Goal: Transaction & Acquisition: Purchase product/service

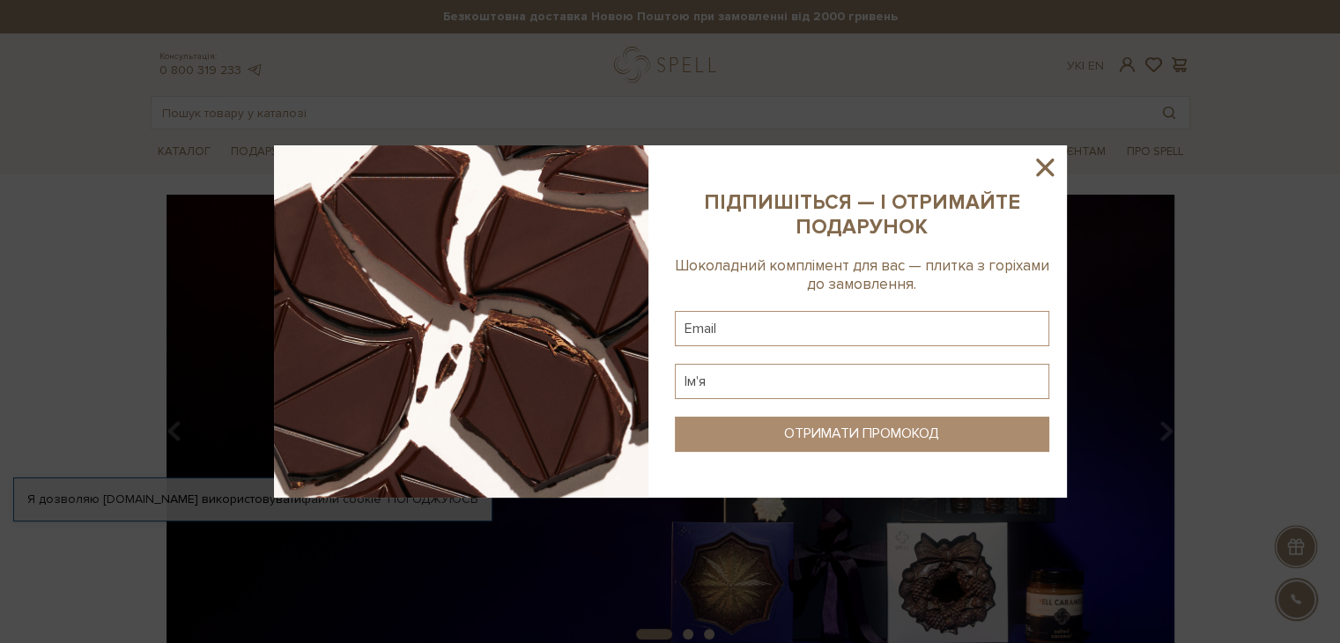
click at [1051, 172] on icon at bounding box center [1045, 167] width 30 height 30
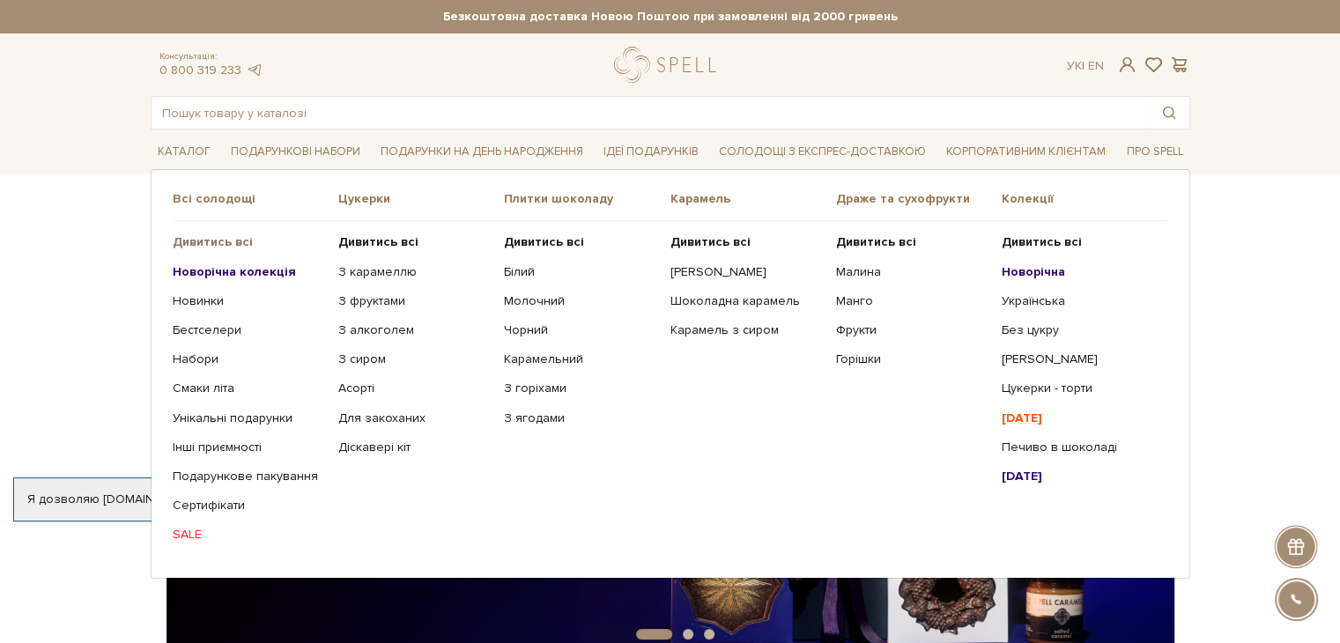
click at [207, 241] on b "Дивитись всі" at bounding box center [213, 241] width 80 height 15
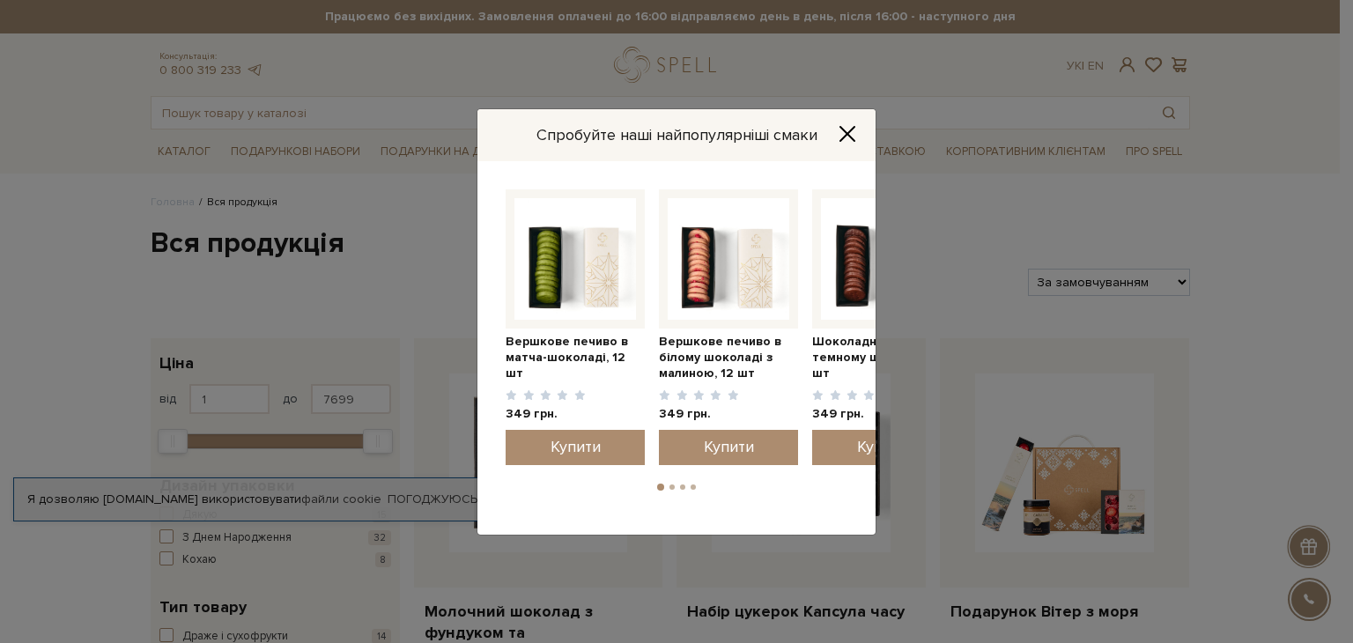
click at [843, 134] on icon "Close" at bounding box center [848, 134] width 18 height 18
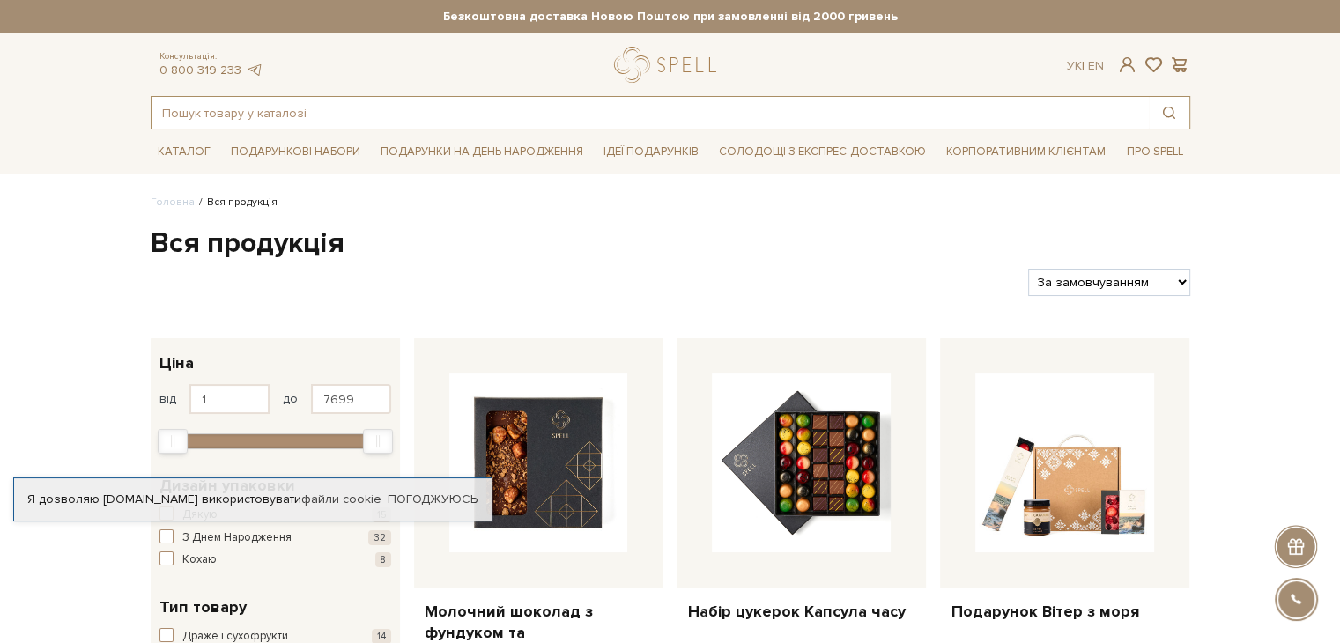
click at [486, 114] on input "text" at bounding box center [650, 113] width 997 height 32
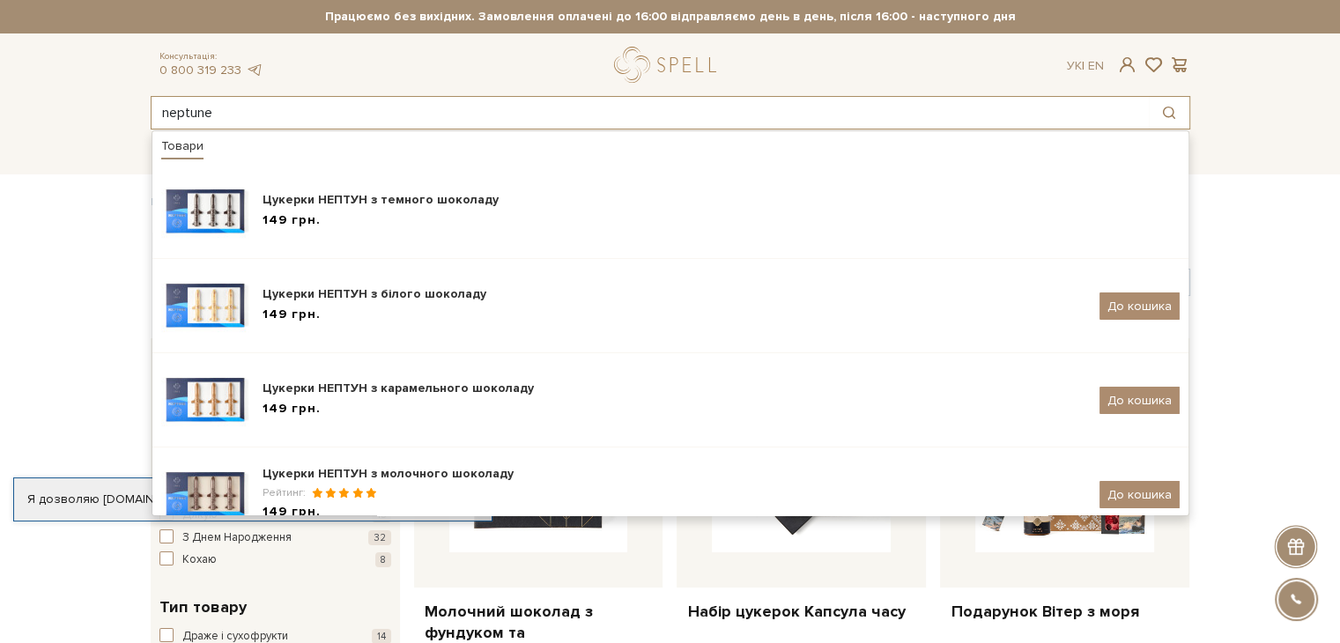
type input "neptune"
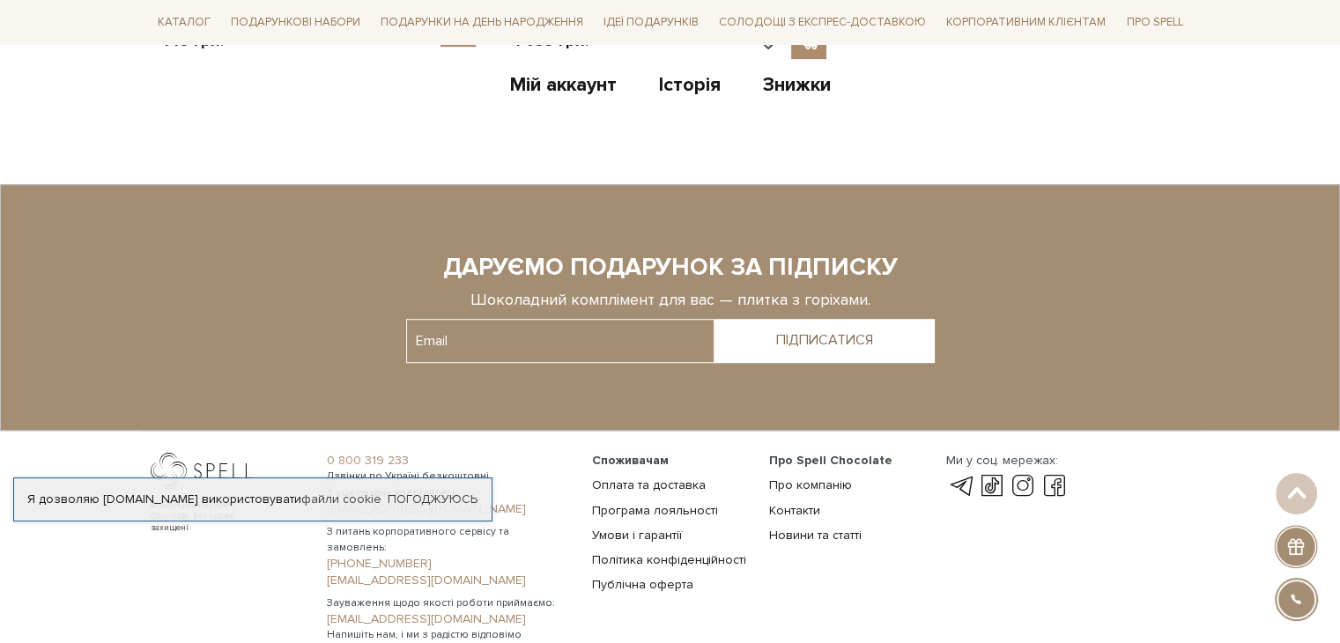
scroll to position [1302, 0]
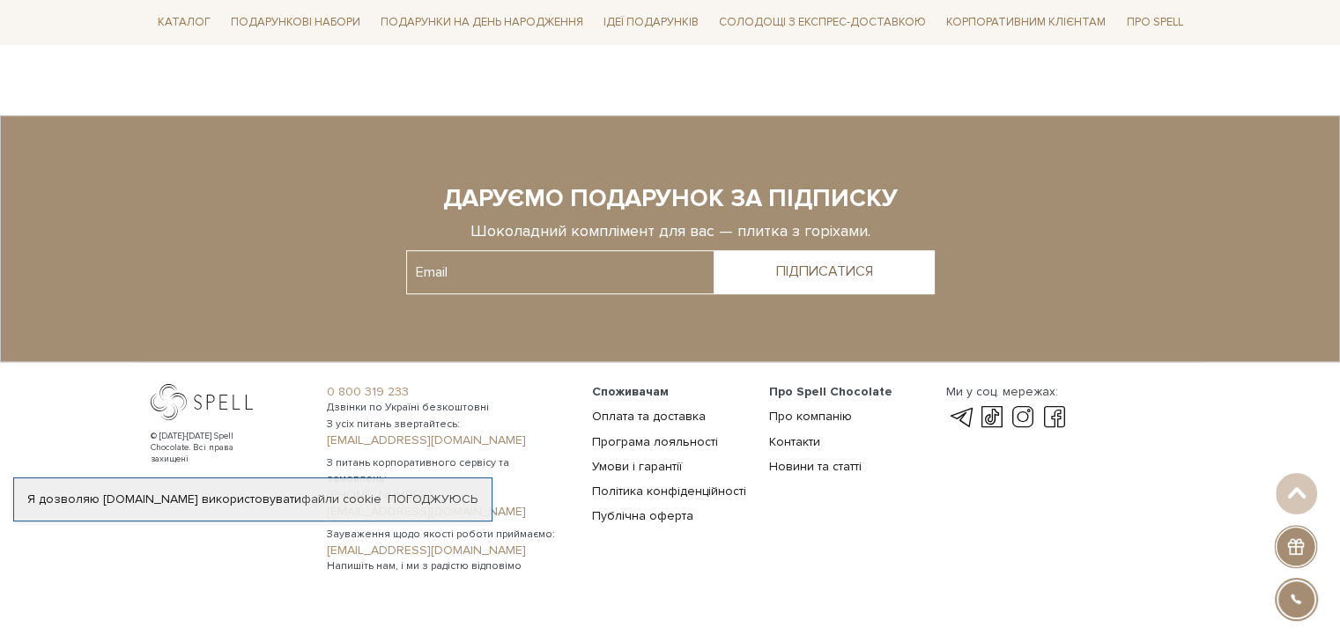
click at [623, 516] on div "Споживачам Оплата та доставка Програма лояльності Умови і гарантії Політика кон…" at bounding box center [670, 479] width 177 height 190
click at [958, 407] on link at bounding box center [960, 417] width 30 height 21
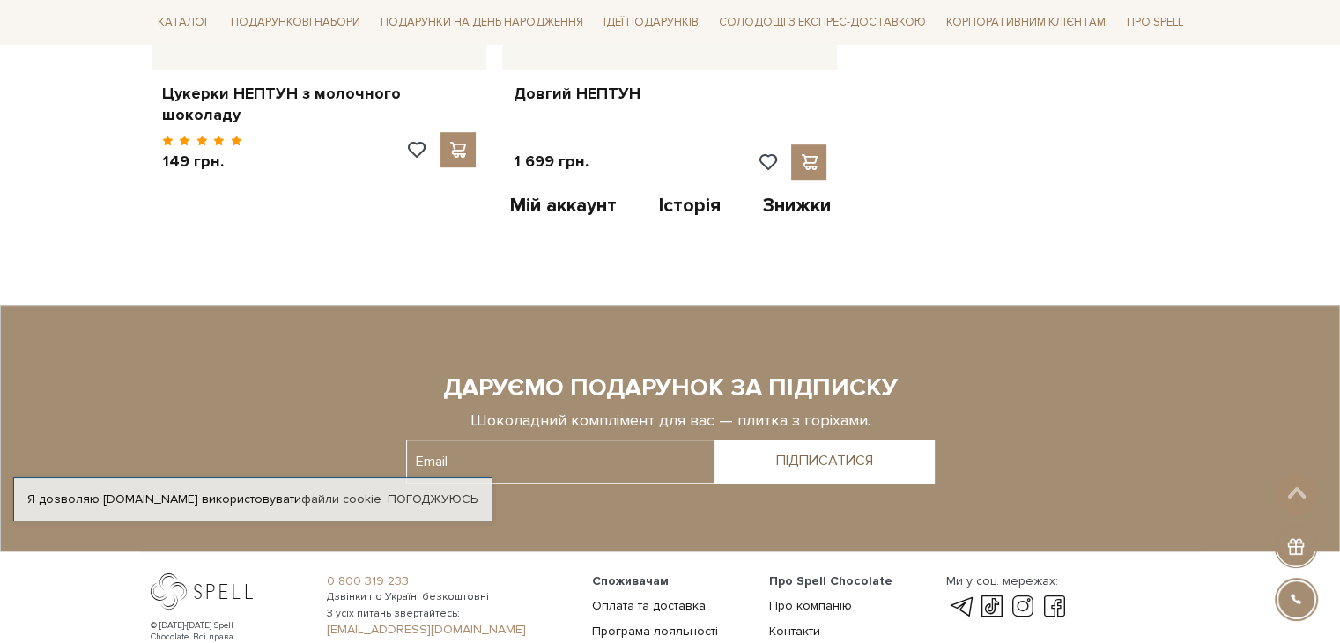
scroll to position [1234, 0]
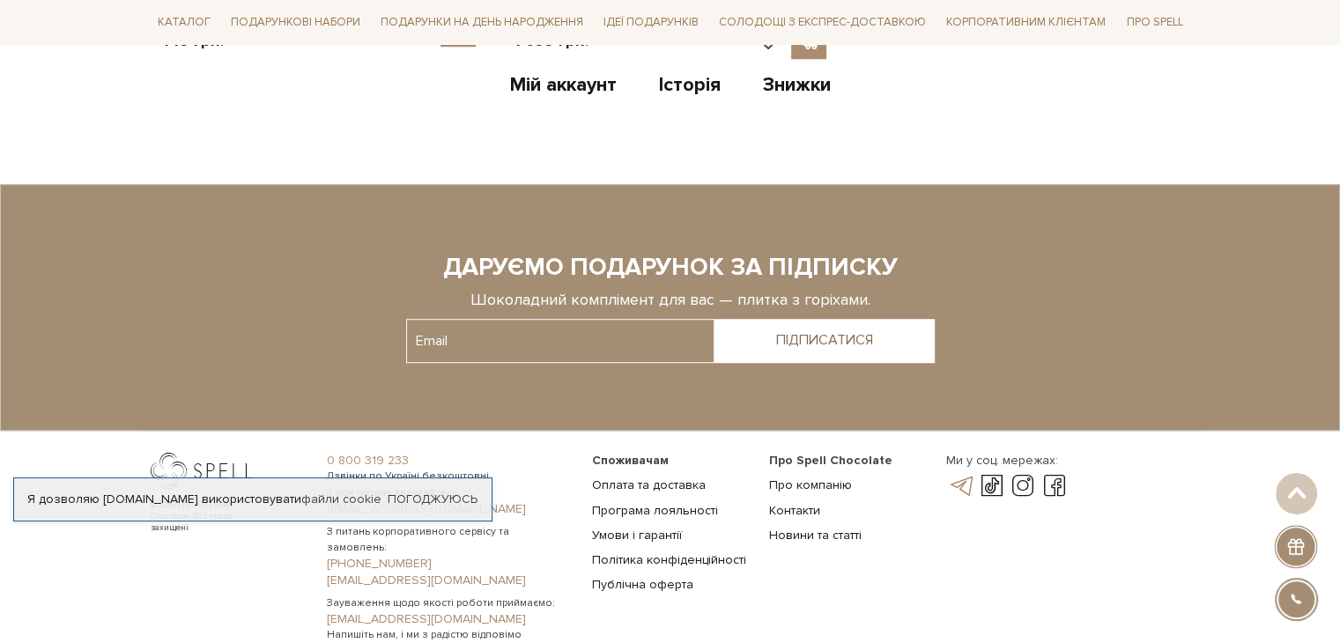
click at [965, 476] on link at bounding box center [960, 486] width 30 height 21
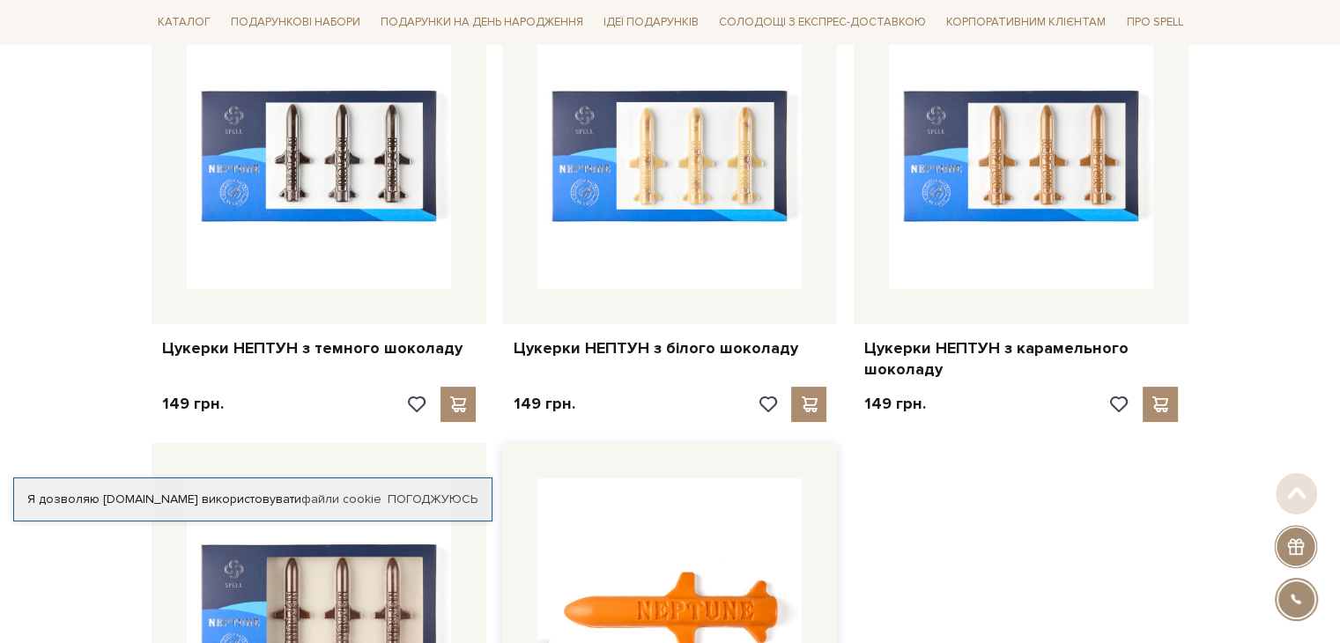
scroll to position [529, 0]
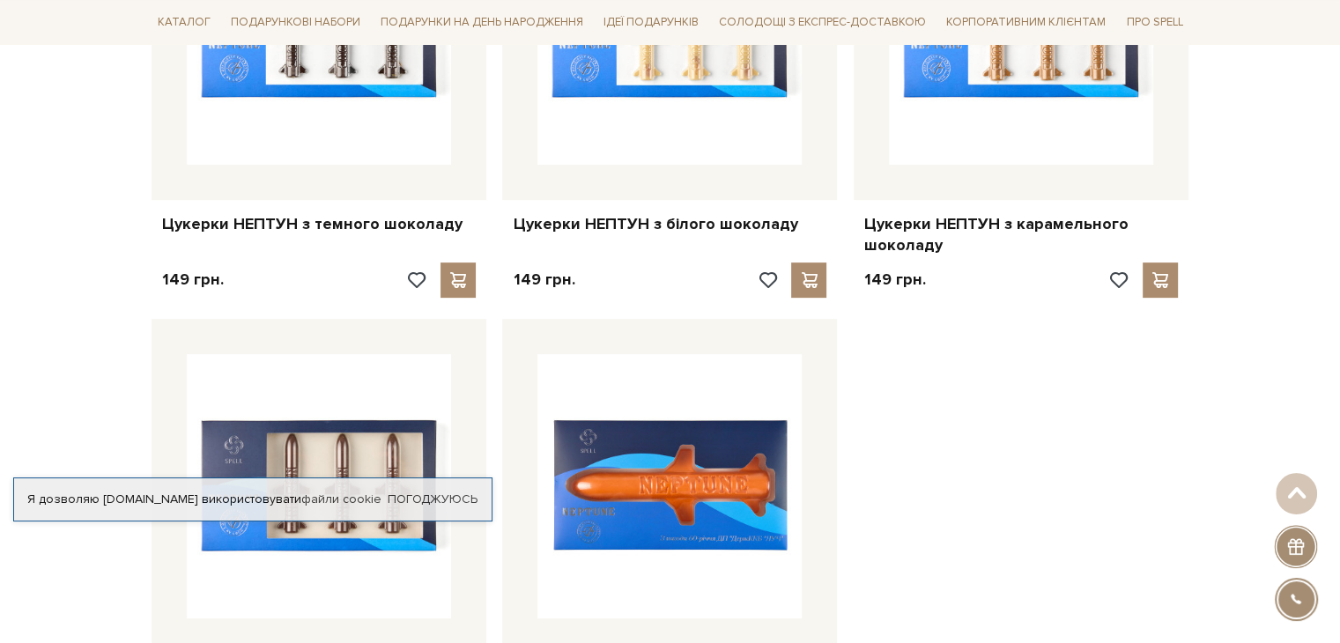
click at [1311, 81] on body "Подарункові набори SALE Корпоративним клієнтам Доставка і оплата Консультація: …" at bounding box center [670, 418] width 1340 height 1894
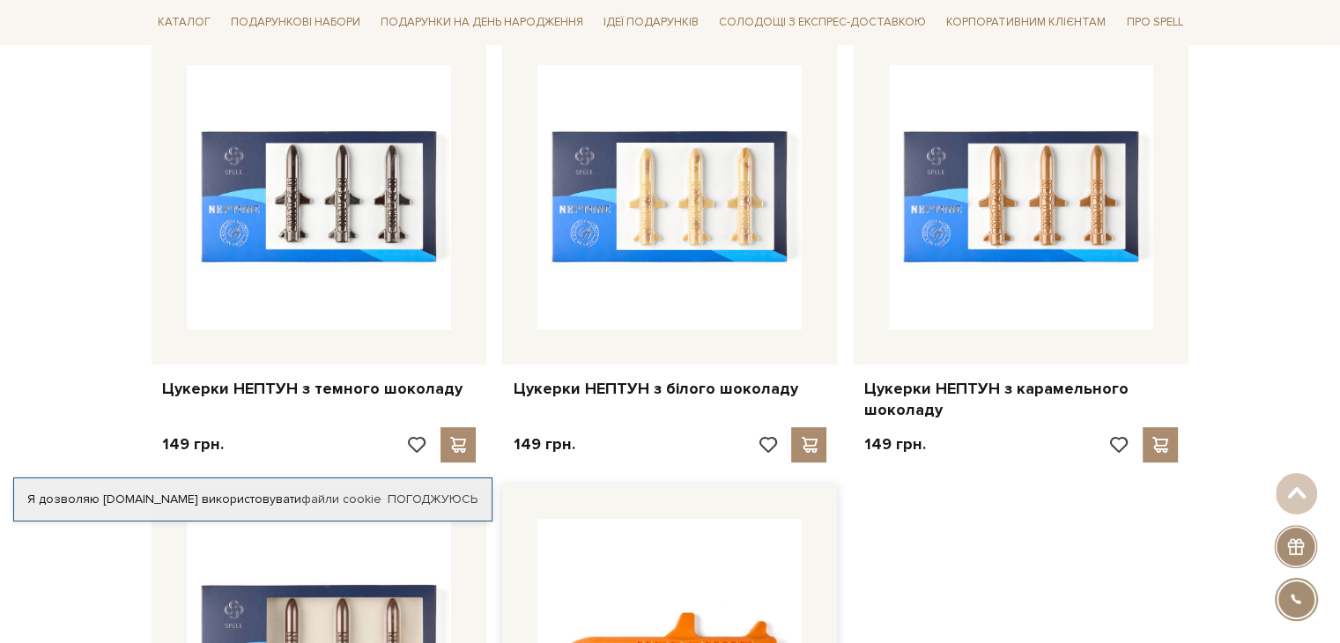
scroll to position [352, 0]
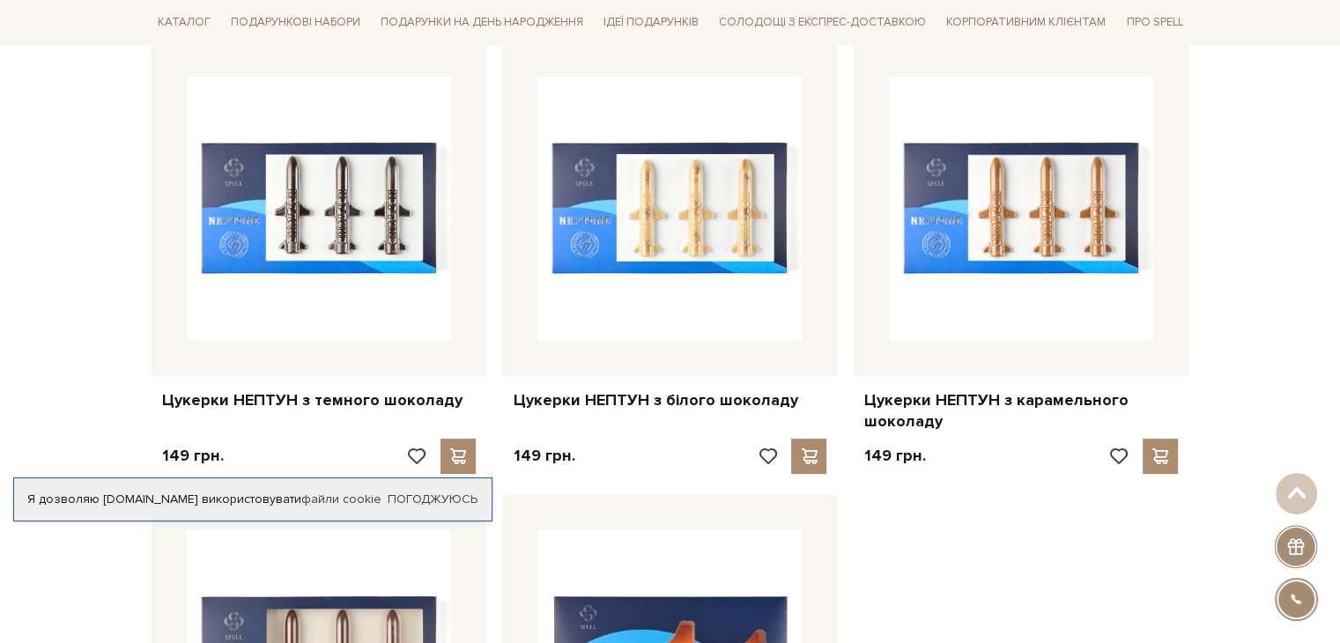
click at [85, 33] on div "Каталог Всі солодощі Дивитись всі" at bounding box center [670, 22] width 1340 height 44
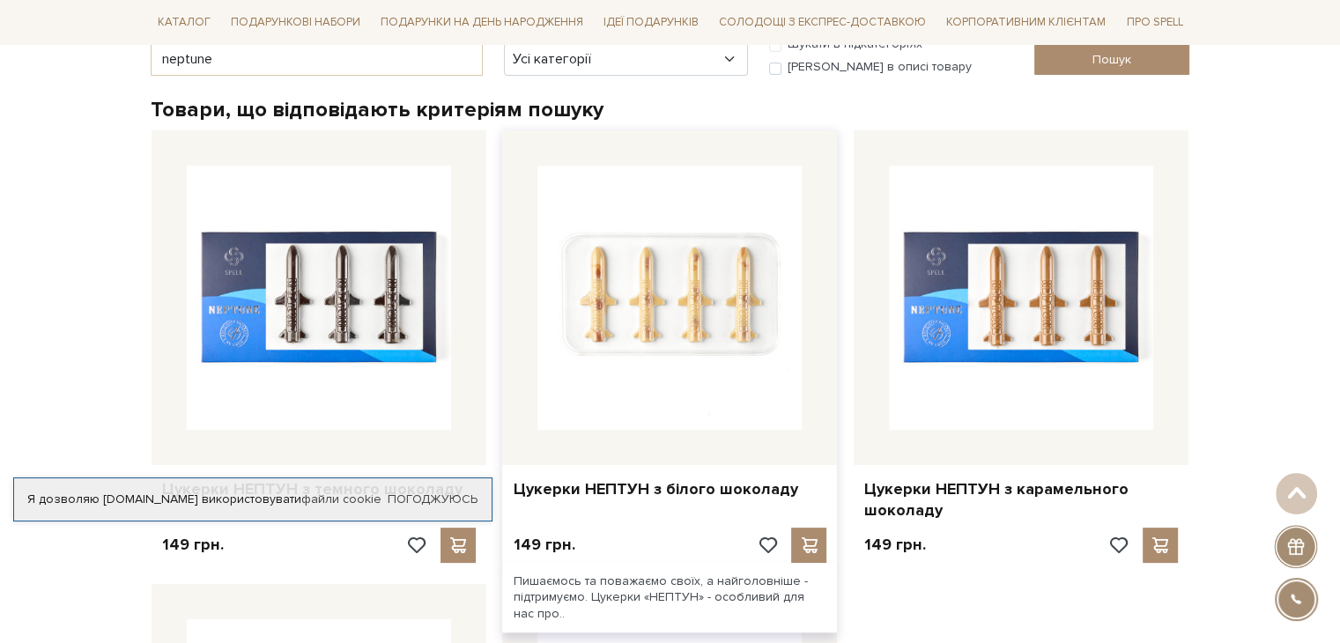
scroll to position [264, 0]
